Goal: Transaction & Acquisition: Purchase product/service

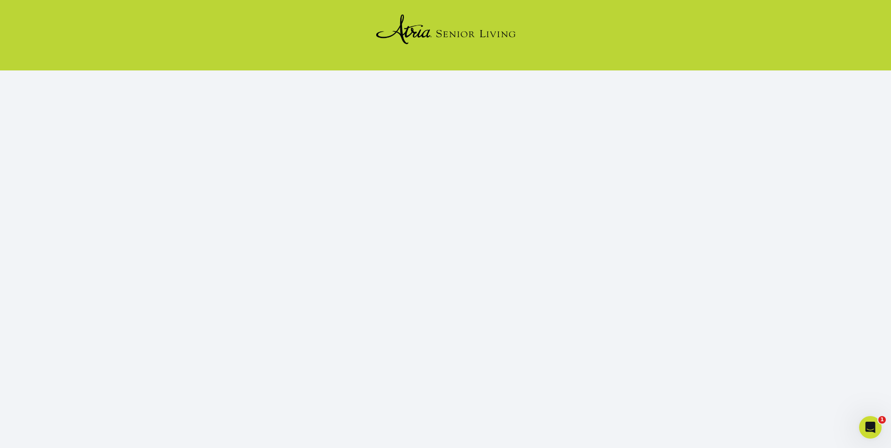
scroll to position [90, 0]
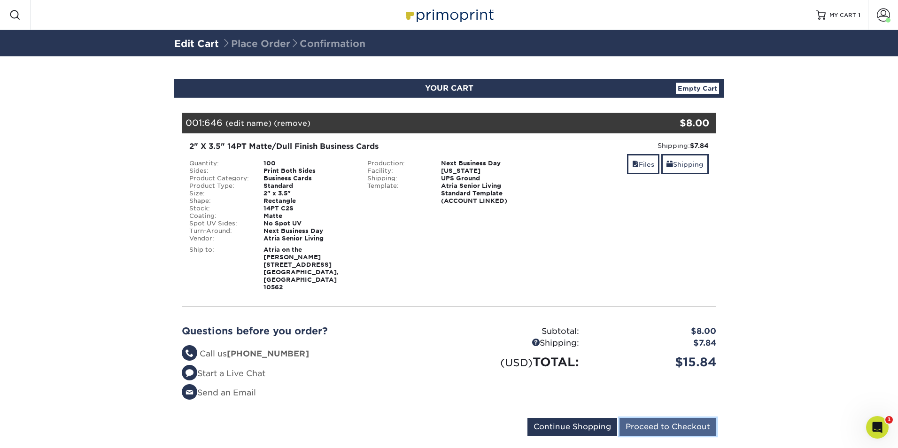
click at [691, 418] on input "Proceed to Checkout" at bounding box center [667, 427] width 97 height 18
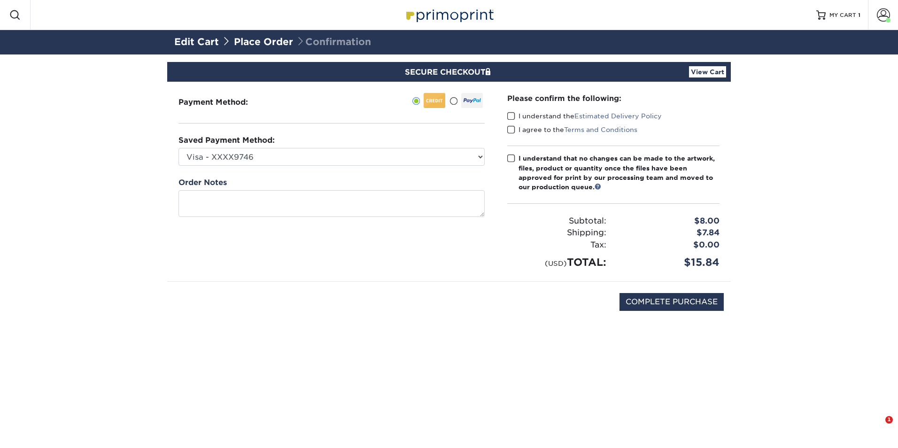
click at [442, 146] on div "Saved Payment Method: Visa - XXXX9746 Visa - XXXX9712 Visa - XXXX5466 Visa - XX…" at bounding box center [331, 150] width 306 height 31
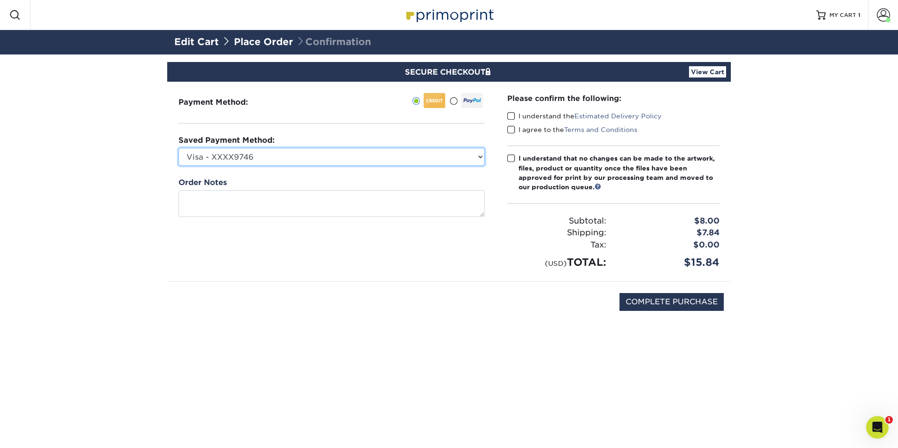
click at [439, 158] on select "Visa - XXXX9746 Visa - XXXX9712 Visa - XXXX5466 Visa - XXXX5466 Visa - XXXX5829…" at bounding box center [331, 157] width 306 height 18
select select "71322"
click at [178, 148] on select "Visa - XXXX9746 Visa - XXXX9712 Visa - XXXX5466 Visa - XXXX5466 Visa - XXXX5829…" at bounding box center [331, 157] width 306 height 18
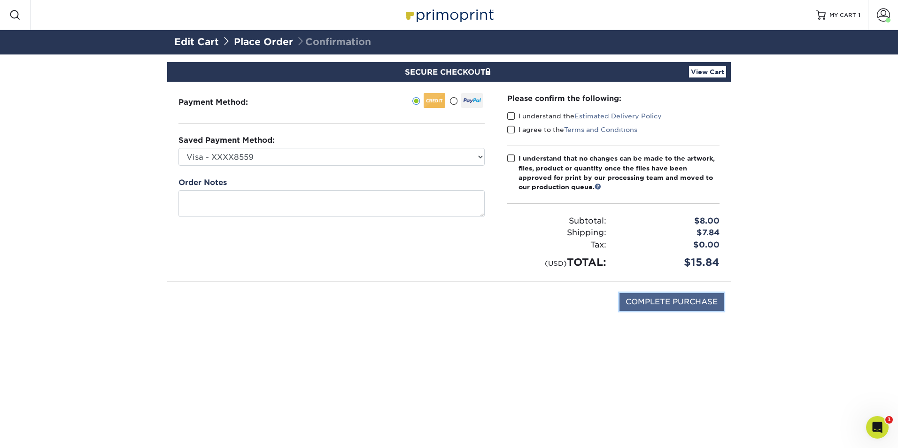
click at [704, 302] on input "COMPLETE PURCHASE" at bounding box center [671, 302] width 104 height 18
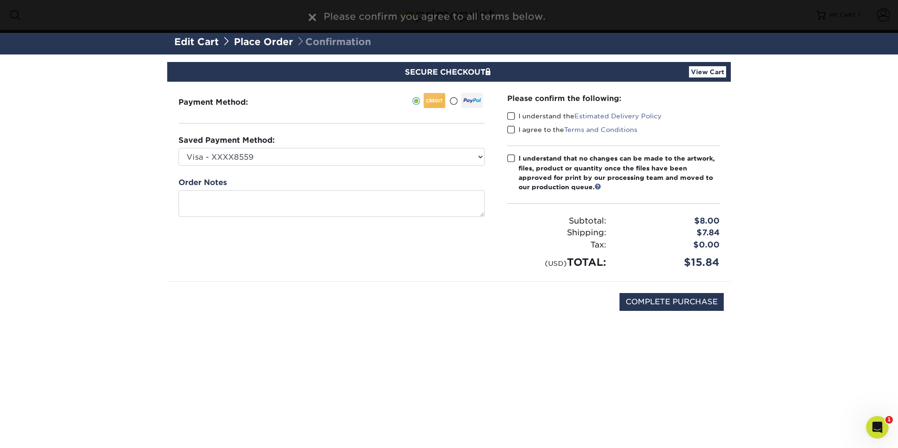
click at [510, 116] on span at bounding box center [511, 116] width 8 height 9
click at [0, 0] on input "I understand the Estimated Delivery Policy" at bounding box center [0, 0] width 0 height 0
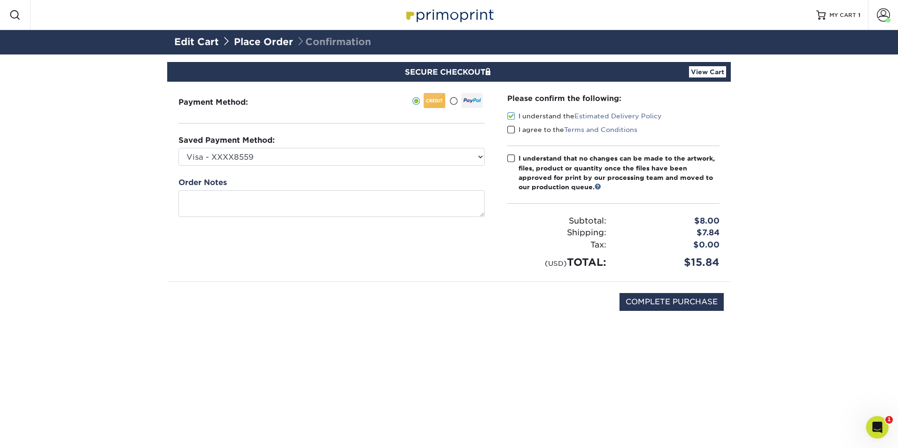
click at [511, 130] on span at bounding box center [511, 129] width 8 height 9
click at [0, 0] on input "I agree to the Terms and Conditions" at bounding box center [0, 0] width 0 height 0
click at [510, 156] on span at bounding box center [511, 158] width 8 height 9
click at [0, 0] on input "I understand that no changes can be made to the artwork, files, product or quan…" at bounding box center [0, 0] width 0 height 0
click at [675, 300] on input "COMPLETE PURCHASE" at bounding box center [671, 302] width 104 height 18
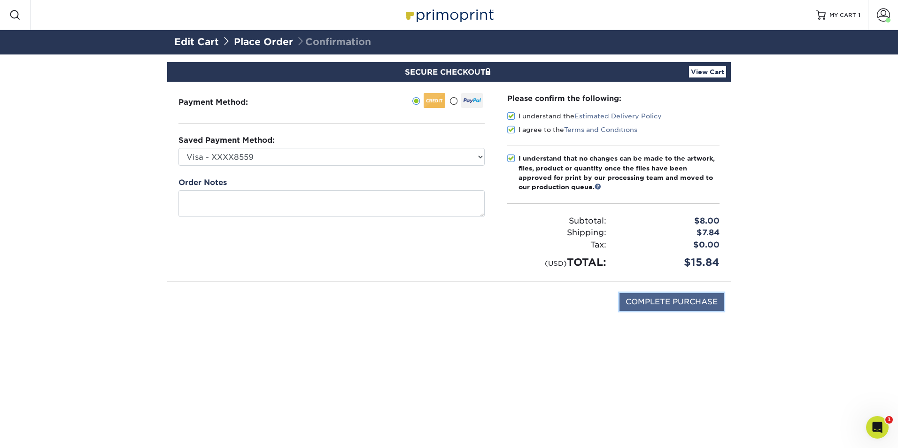
type input "PROCESSING, PLEASE WAIT..."
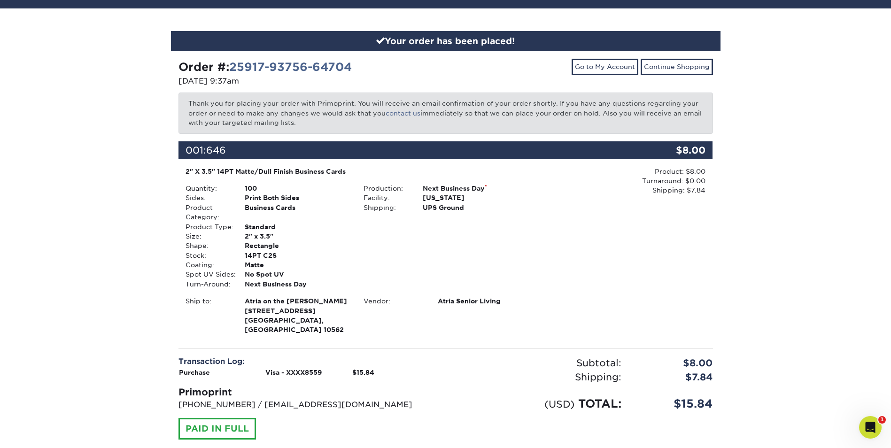
scroll to position [99, 0]
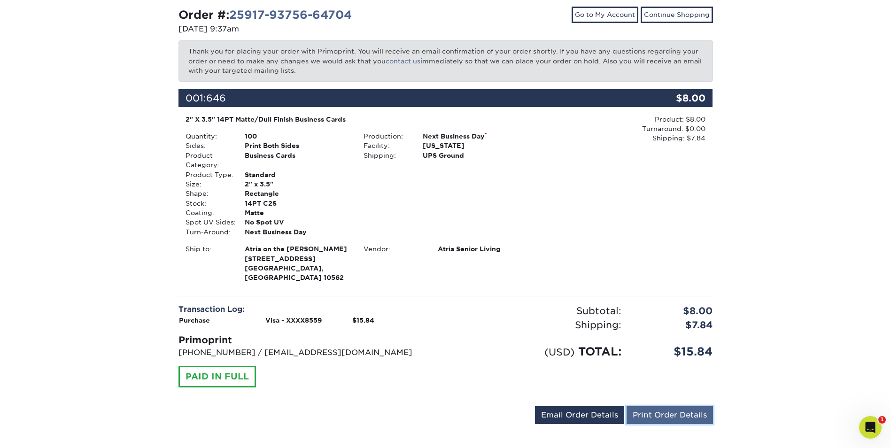
click at [707, 408] on link "Print Order Details" at bounding box center [669, 415] width 86 height 18
